Goal: Check status: Check status

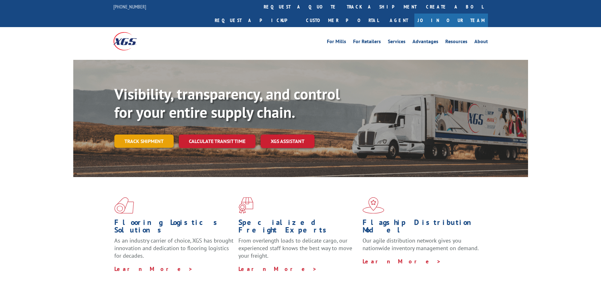
click at [129, 135] on link "Track shipment" at bounding box center [143, 141] width 59 height 13
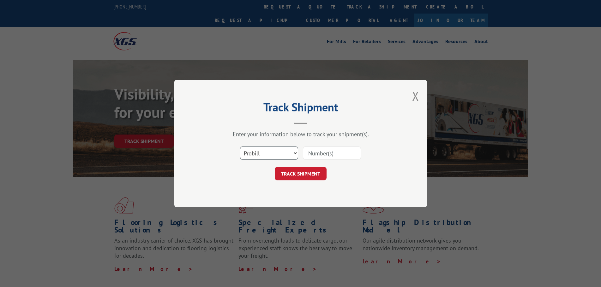
click at [270, 156] on select "Select category... Probill BOL PO" at bounding box center [269, 153] width 58 height 13
select select "bol"
click at [240, 147] on select "Select category... Probill BOL PO" at bounding box center [269, 153] width 58 height 13
click at [328, 160] on input at bounding box center [332, 153] width 58 height 13
type input "743549"
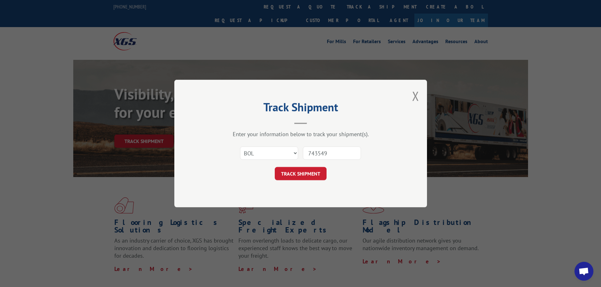
click button "TRACK SHIPMENT" at bounding box center [301, 173] width 52 height 13
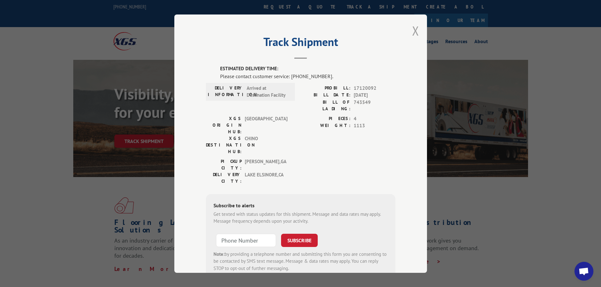
click at [413, 31] on button "Close modal" at bounding box center [415, 30] width 7 height 17
